Goal: Use online tool/utility: Utilize a website feature to perform a specific function

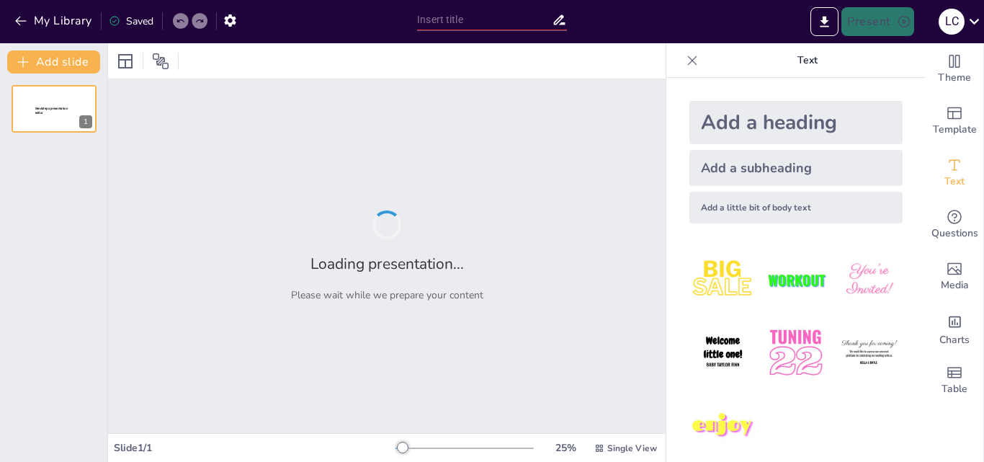
type input "Imported Sistema_Financiero_Peru_Imagenes.pptx"
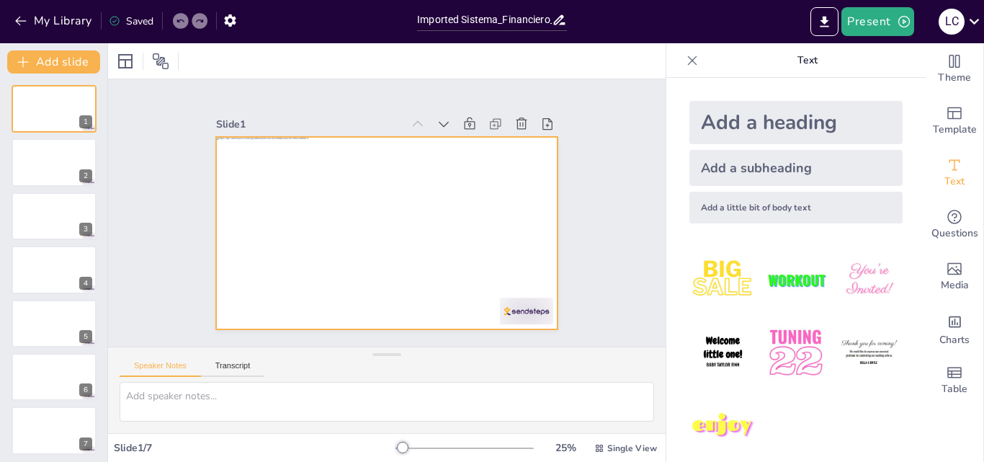
click at [425, 153] on div at bounding box center [382, 232] width 374 height 259
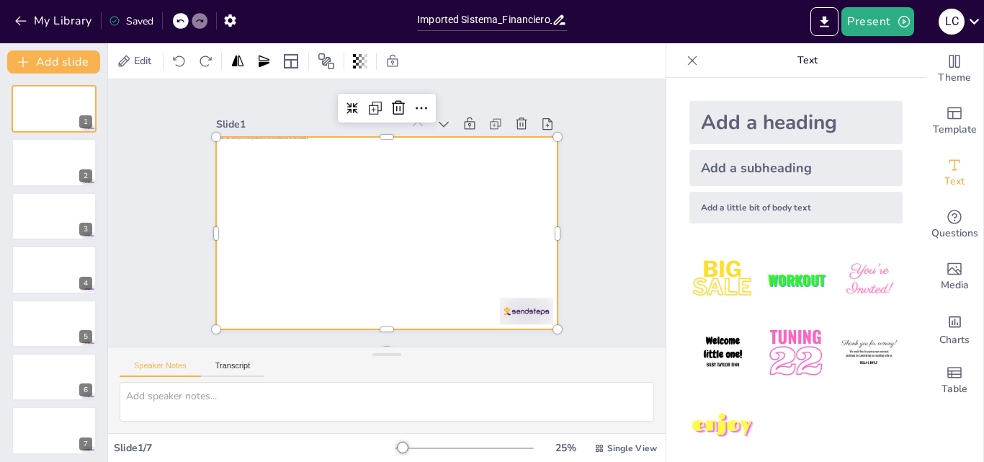
click at [435, 161] on div at bounding box center [382, 232] width 374 height 259
click at [436, 161] on div at bounding box center [378, 231] width 390 height 315
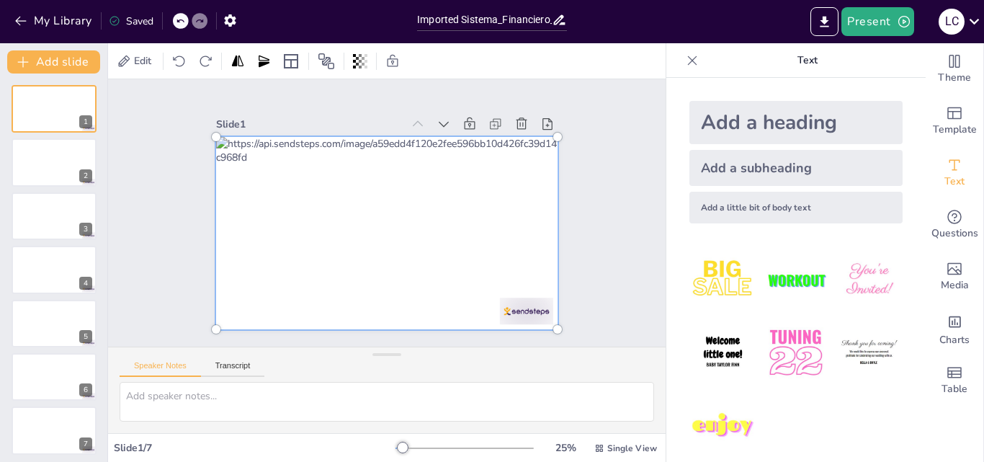
click at [436, 161] on div at bounding box center [370, 224] width 380 height 413
click at [436, 161] on div at bounding box center [382, 232] width 395 height 279
click at [813, 132] on div "Add a heading" at bounding box center [795, 122] width 213 height 43
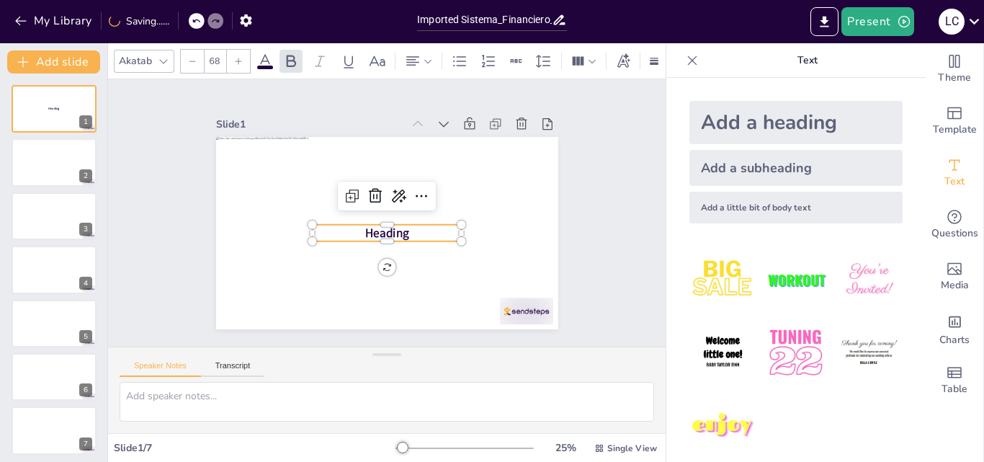
click at [387, 189] on icon at bounding box center [396, 194] width 19 height 18
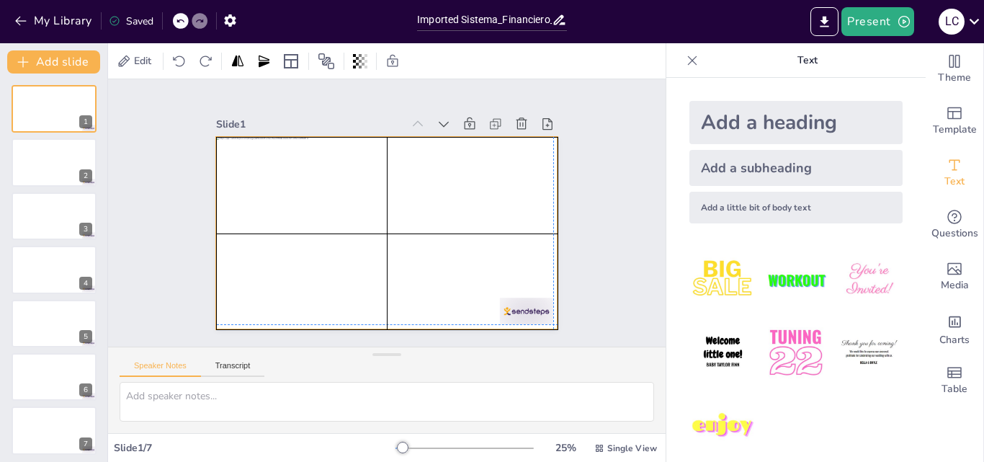
click at [338, 154] on div at bounding box center [372, 199] width 372 height 382
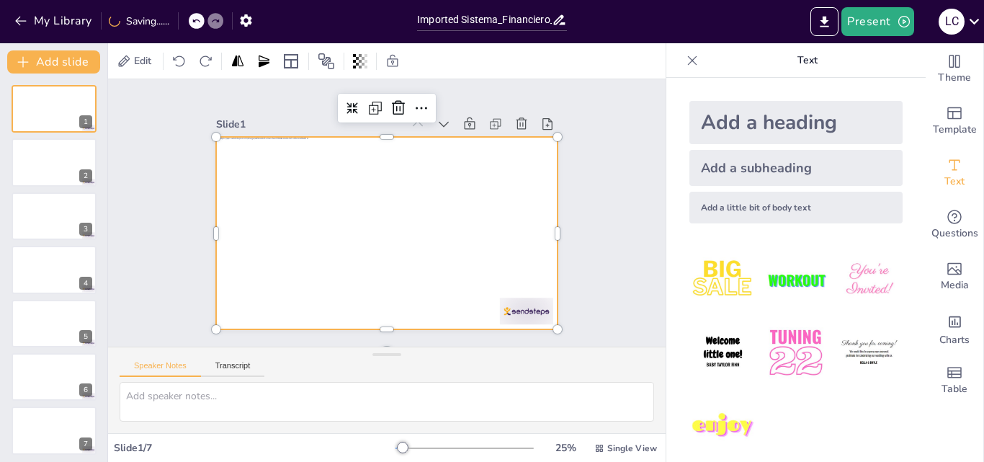
click at [774, 284] on img at bounding box center [795, 279] width 67 height 67
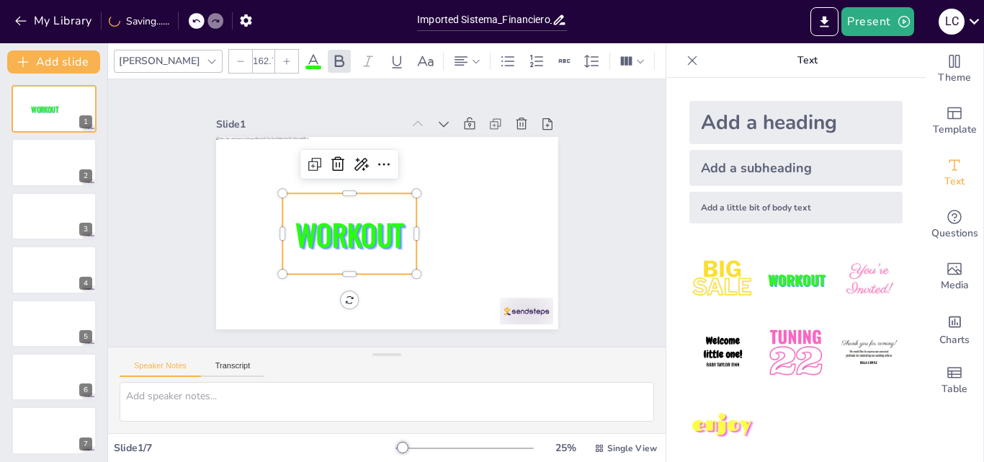
click at [374, 192] on div "WORKOUT" at bounding box center [413, 178] width 156 height 129
click at [406, 186] on div at bounding box center [412, 175] width 12 height 134
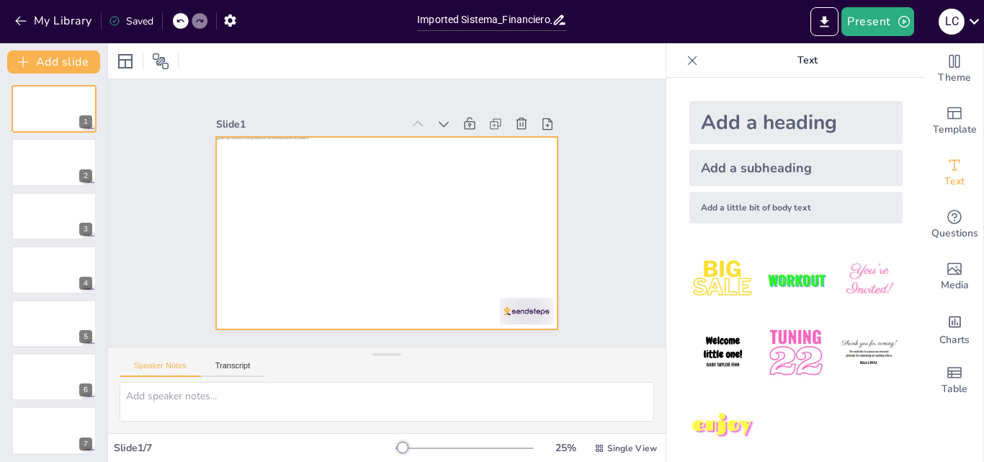
click at [433, 160] on div at bounding box center [378, 231] width 390 height 315
click at [433, 160] on div at bounding box center [375, 229] width 390 height 356
click at [433, 163] on div at bounding box center [382, 232] width 374 height 259
click at [433, 163] on div at bounding box center [375, 229] width 390 height 356
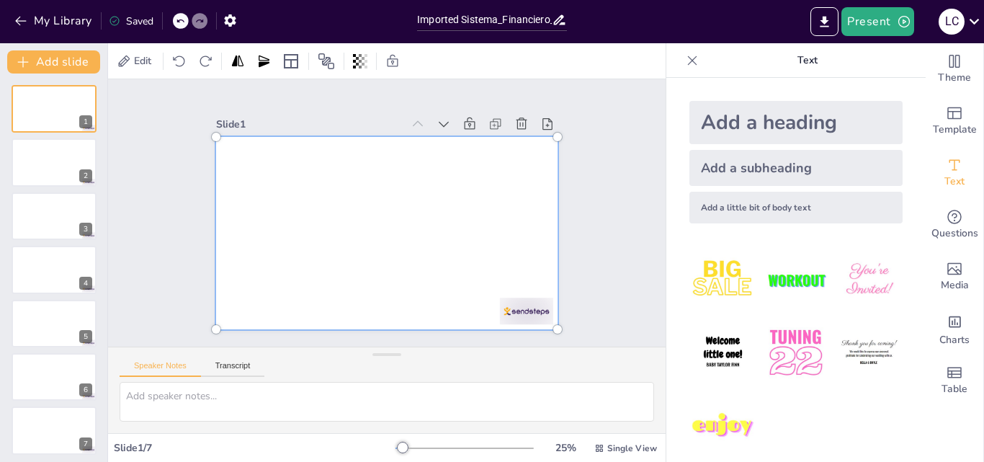
click at [433, 163] on div at bounding box center [382, 232] width 395 height 279
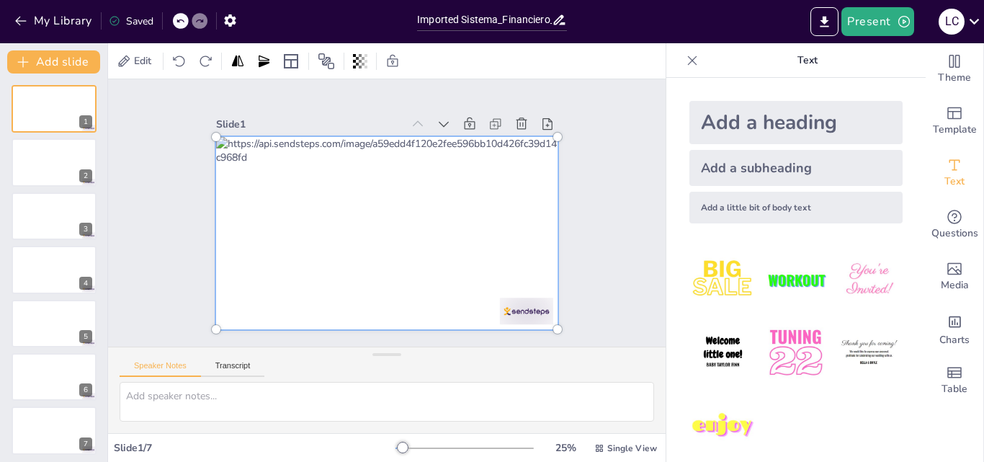
drag, startPoint x: 508, startPoint y: 207, endPoint x: 510, endPoint y: 197, distance: 10.2
click at [471, 197] on div at bounding box center [366, 212] width 210 height 359
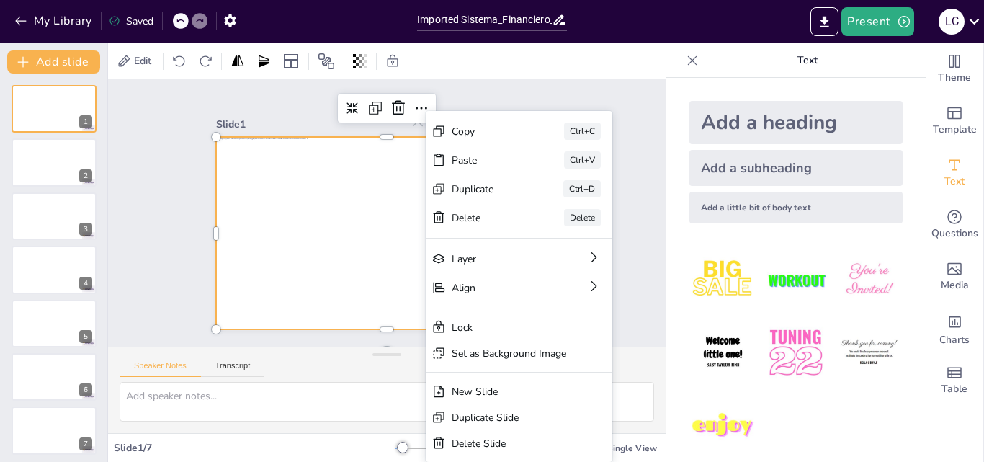
click at [381, 175] on div at bounding box center [380, 232] width 385 height 289
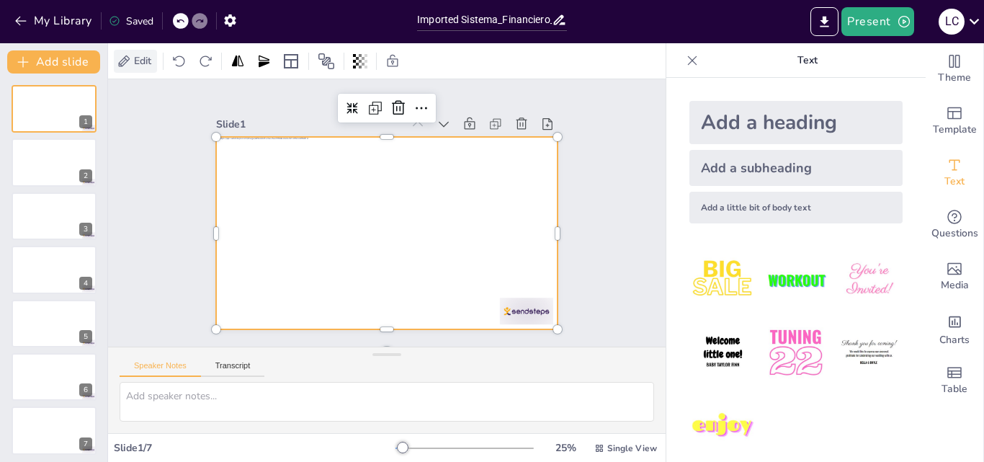
click at [132, 62] on span "Edit" at bounding box center [142, 61] width 23 height 14
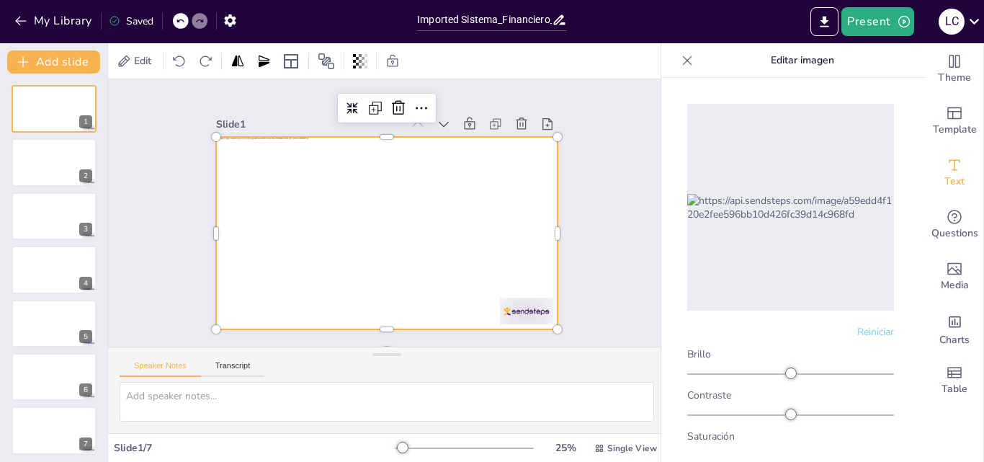
click at [804, 221] on img at bounding box center [790, 207] width 207 height 27
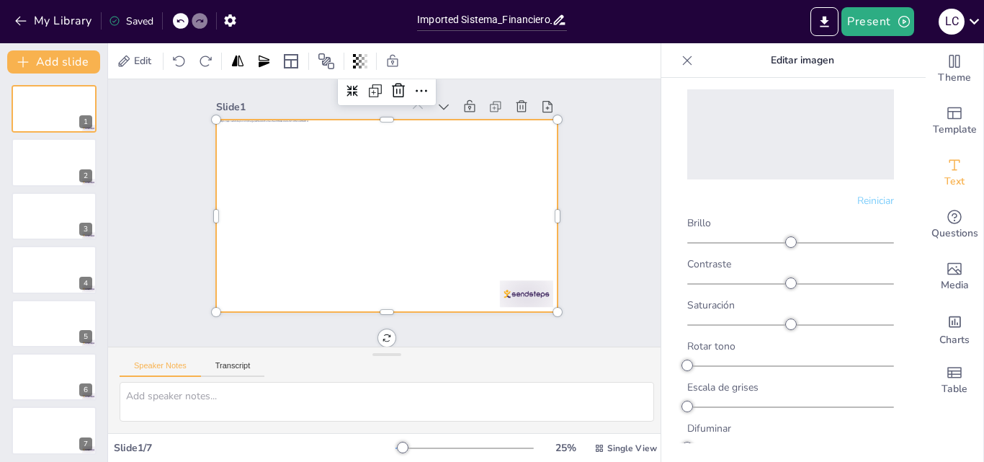
scroll to position [23, 0]
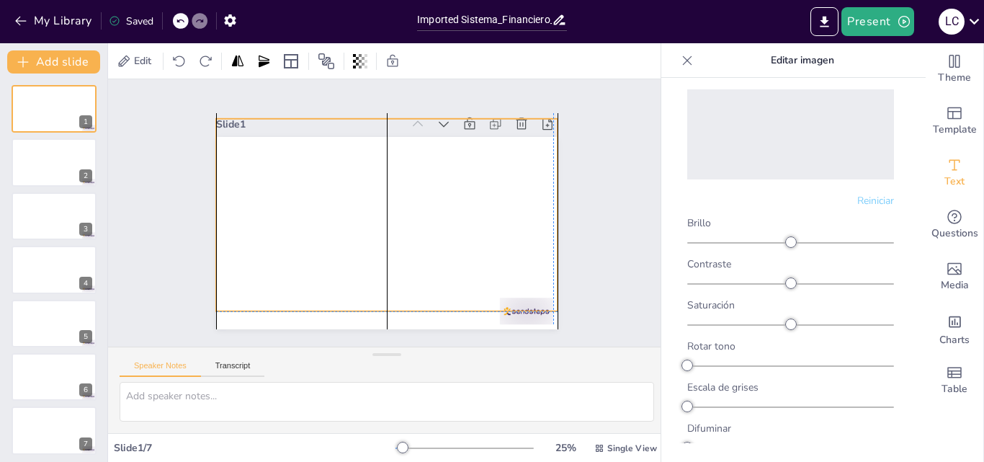
drag, startPoint x: 415, startPoint y: 263, endPoint x: 420, endPoint y: 253, distance: 10.3
click at [419, 254] on div at bounding box center [385, 214] width 338 height 392
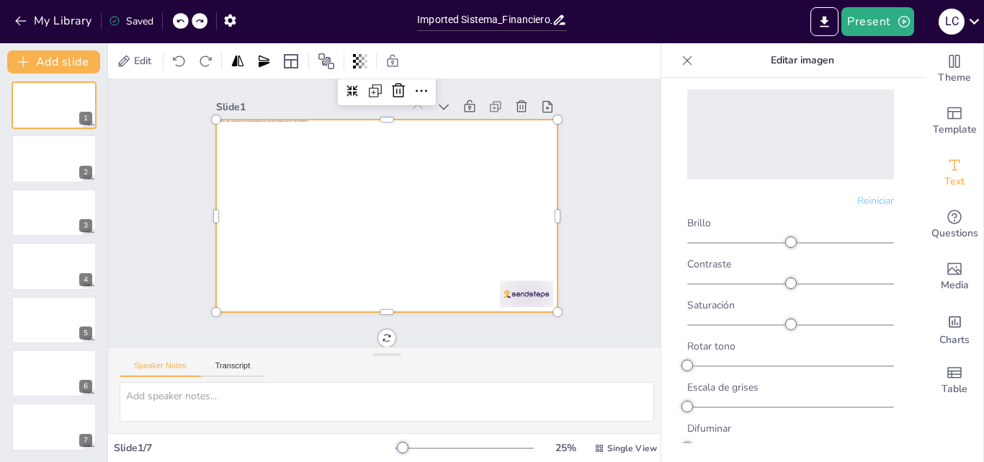
scroll to position [4, 0]
click at [816, 60] on font "Editar imagen" at bounding box center [801, 60] width 63 height 14
click at [976, 18] on icon at bounding box center [973, 21] width 19 height 19
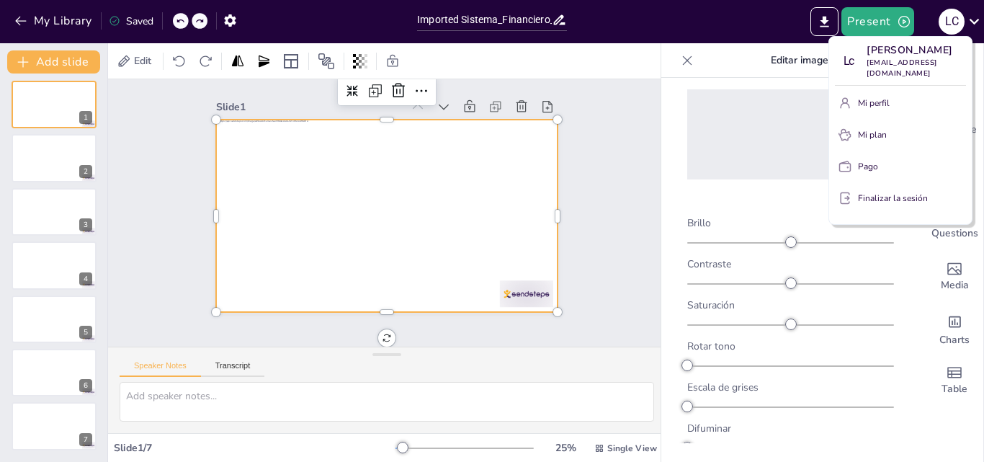
click at [907, 192] on font "Finalizar la sesión" at bounding box center [893, 198] width 70 height 12
